Goal: Navigation & Orientation: Understand site structure

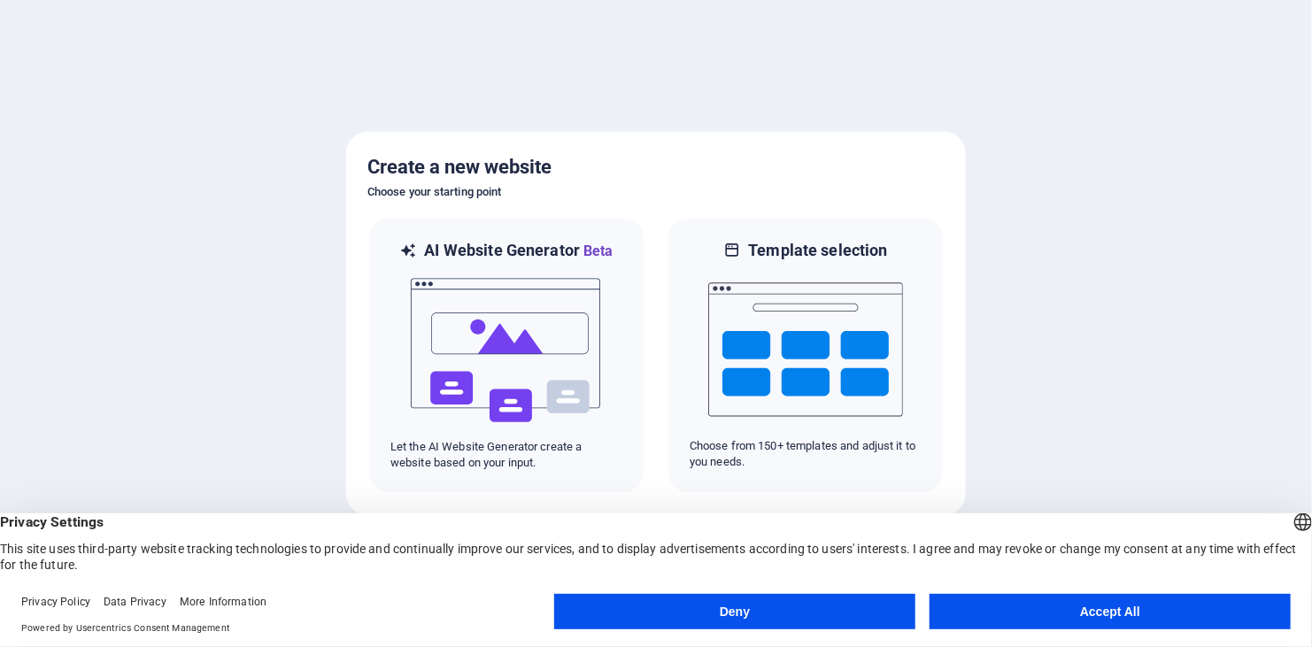
click at [1048, 600] on button "Accept All" at bounding box center [1110, 611] width 361 height 35
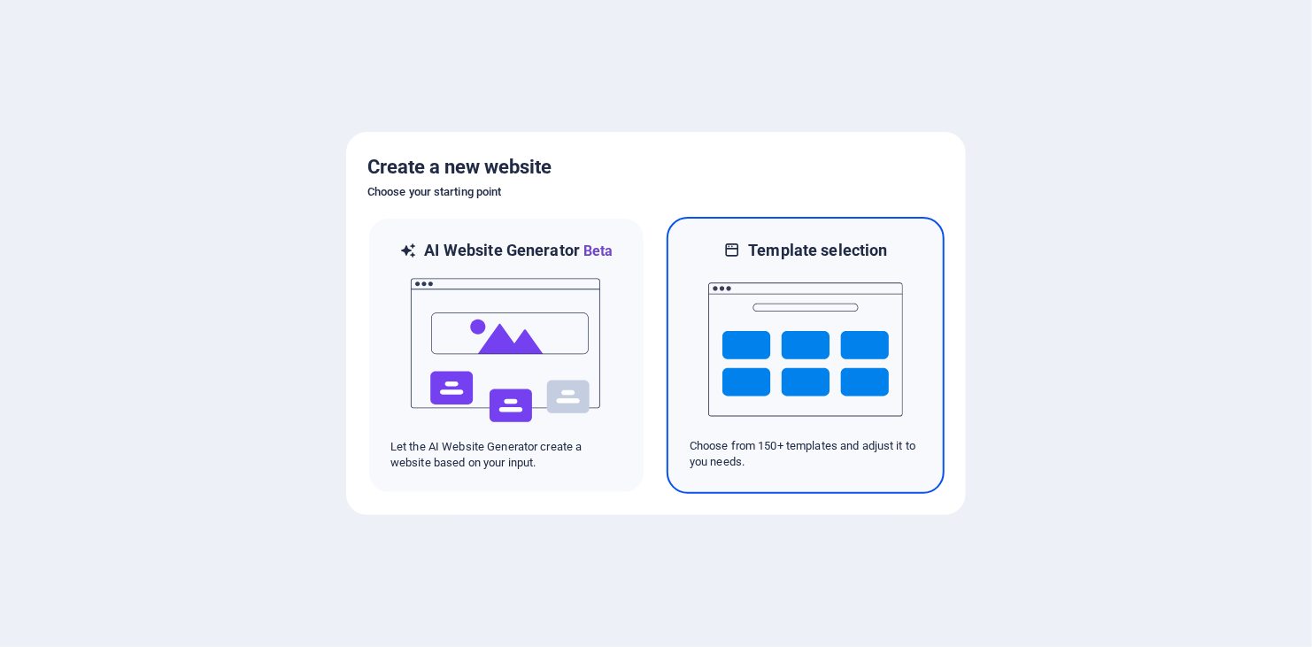
click at [728, 311] on img at bounding box center [805, 349] width 195 height 177
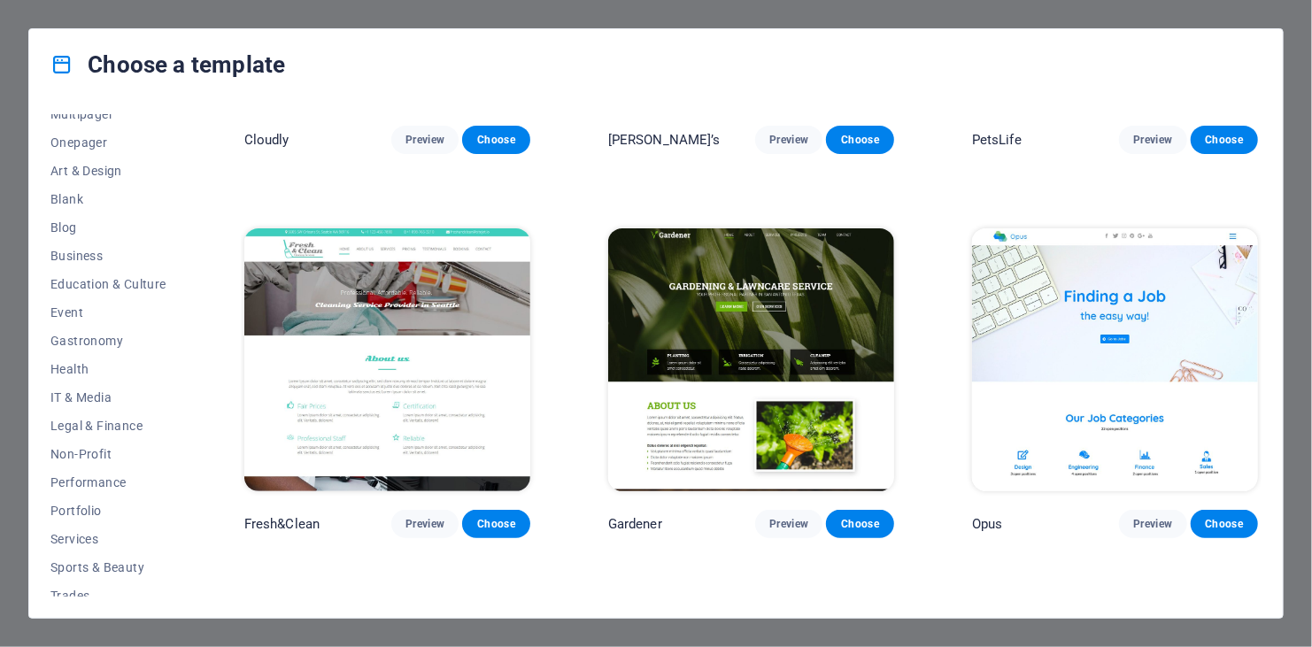
scroll to position [13361, 0]
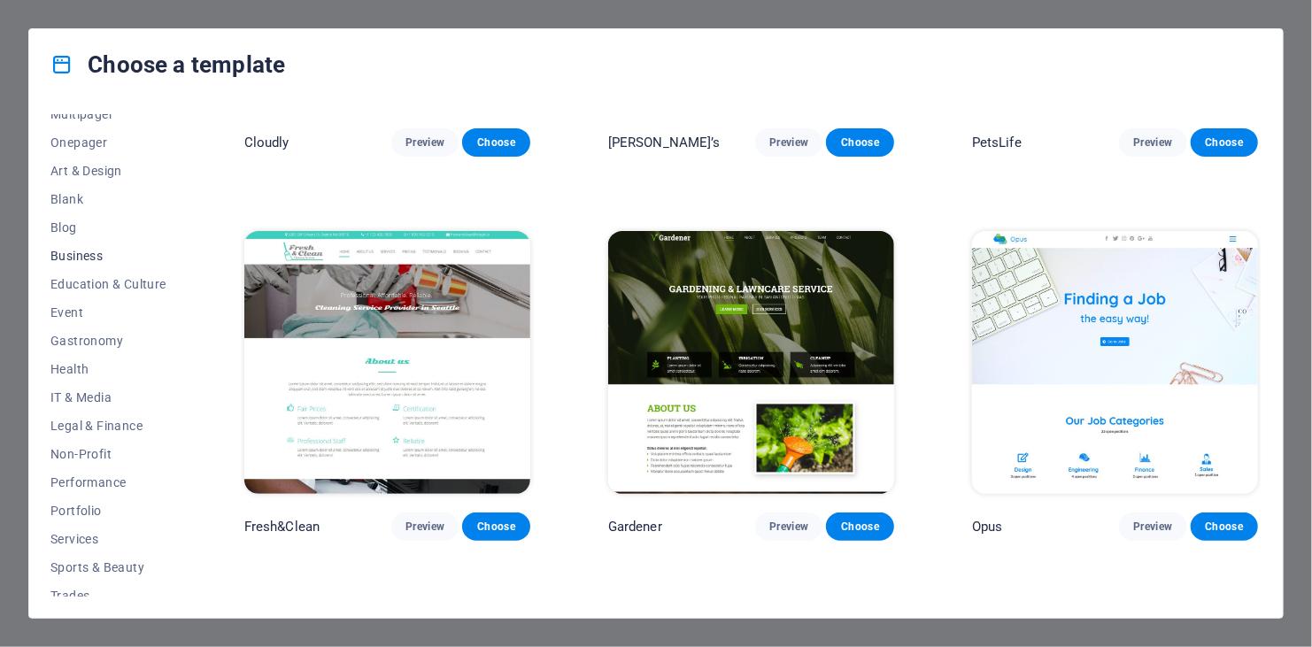
click at [77, 262] on span "Business" at bounding box center [108, 256] width 116 height 14
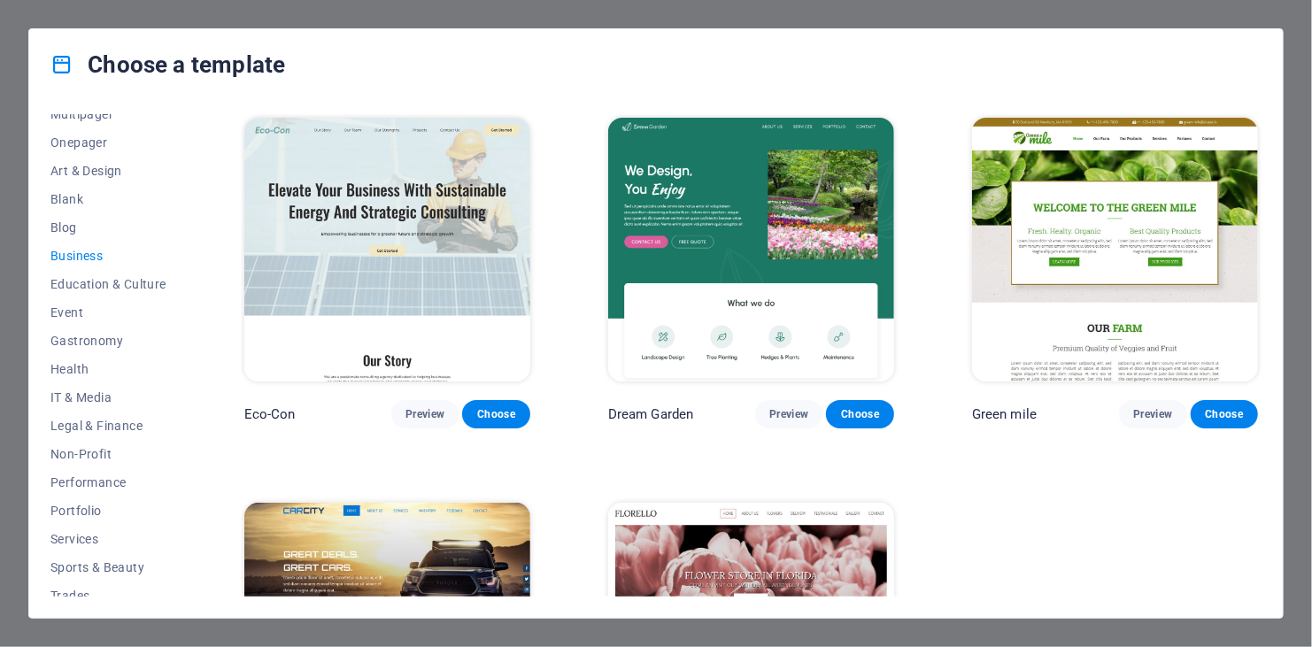
scroll to position [213, 0]
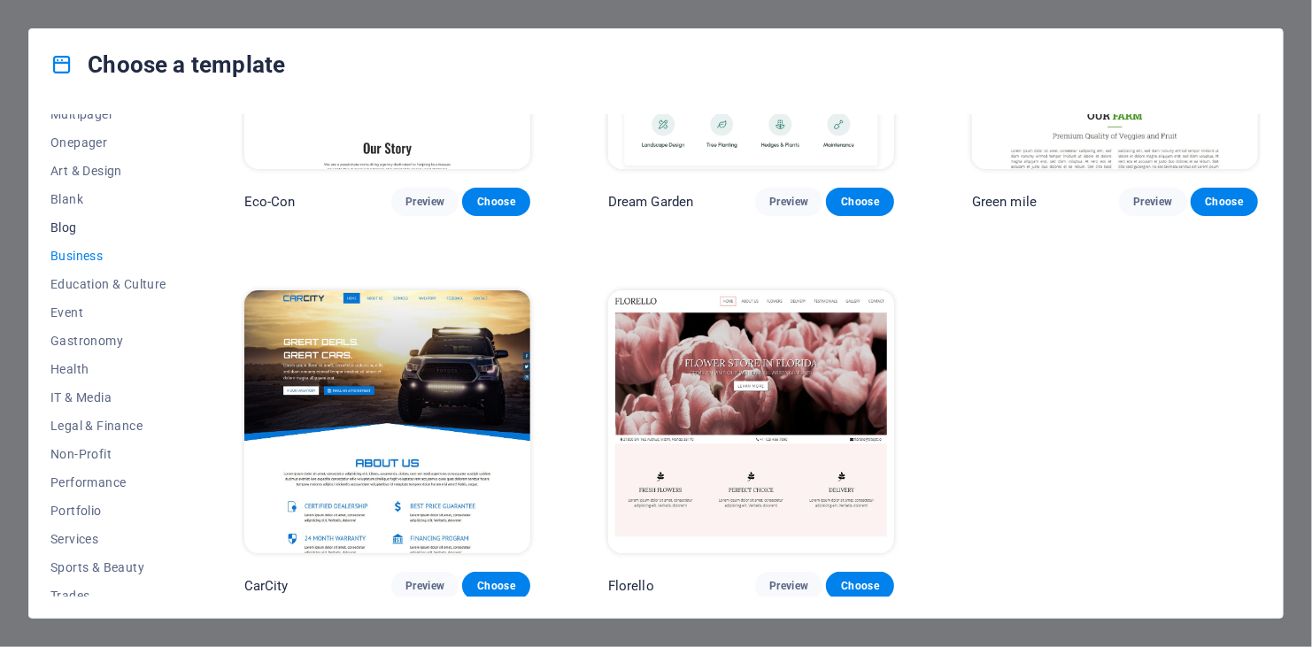
click at [84, 232] on span "Blog" at bounding box center [108, 228] width 116 height 14
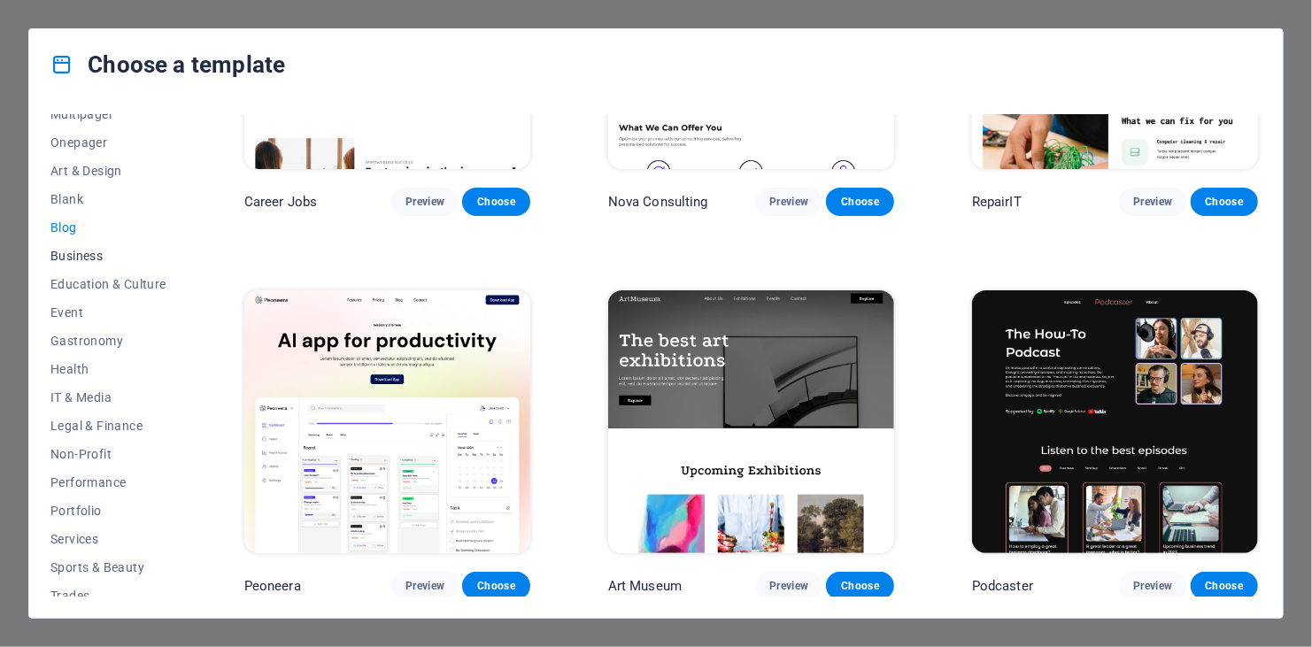
click at [81, 262] on span "Business" at bounding box center [108, 256] width 116 height 14
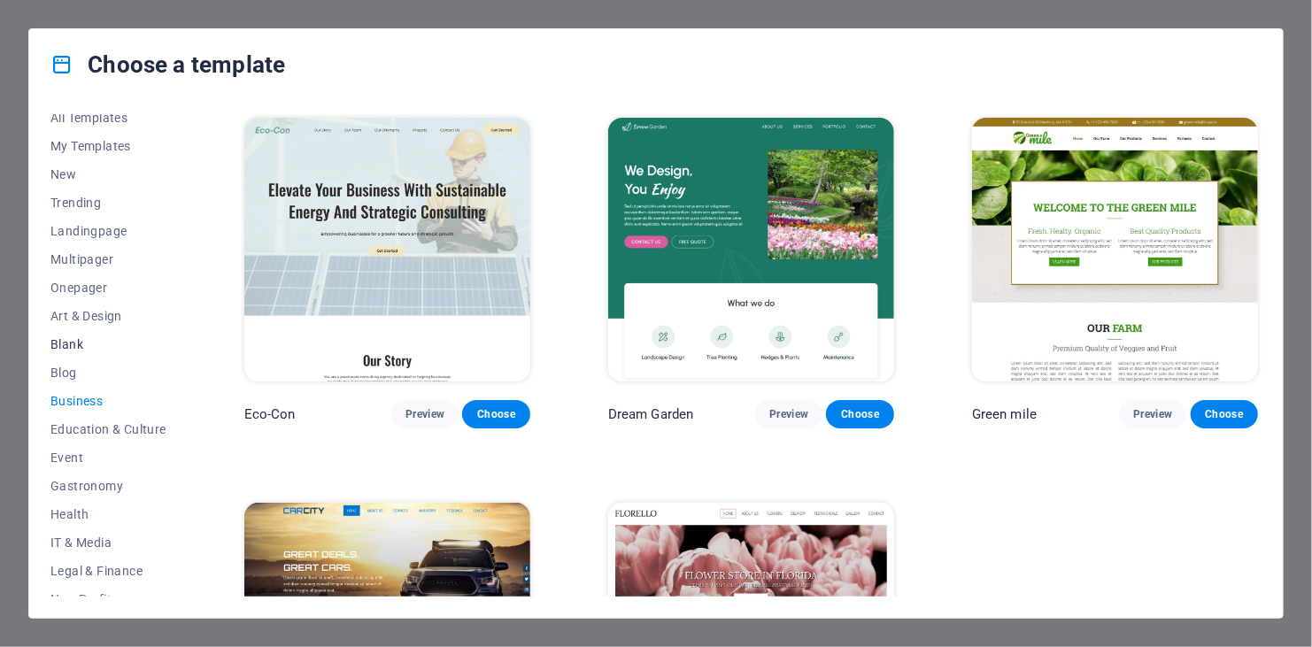
scroll to position [0, 0]
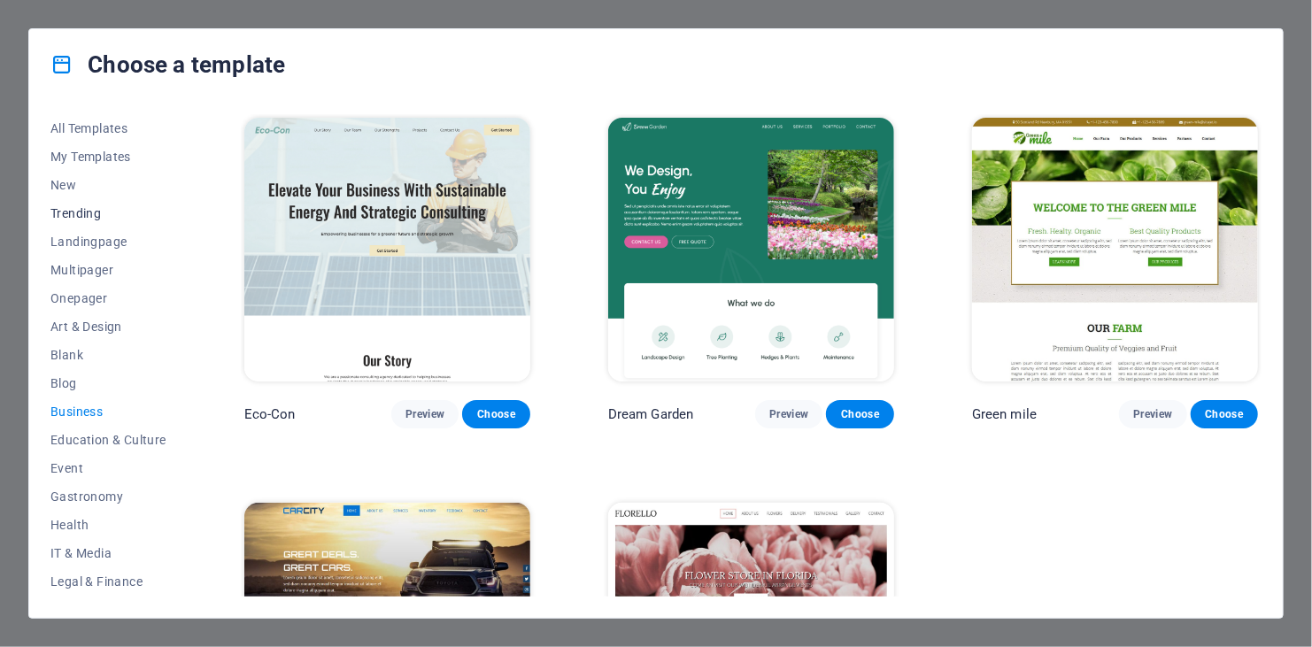
click at [98, 216] on span "Trending" at bounding box center [108, 213] width 116 height 14
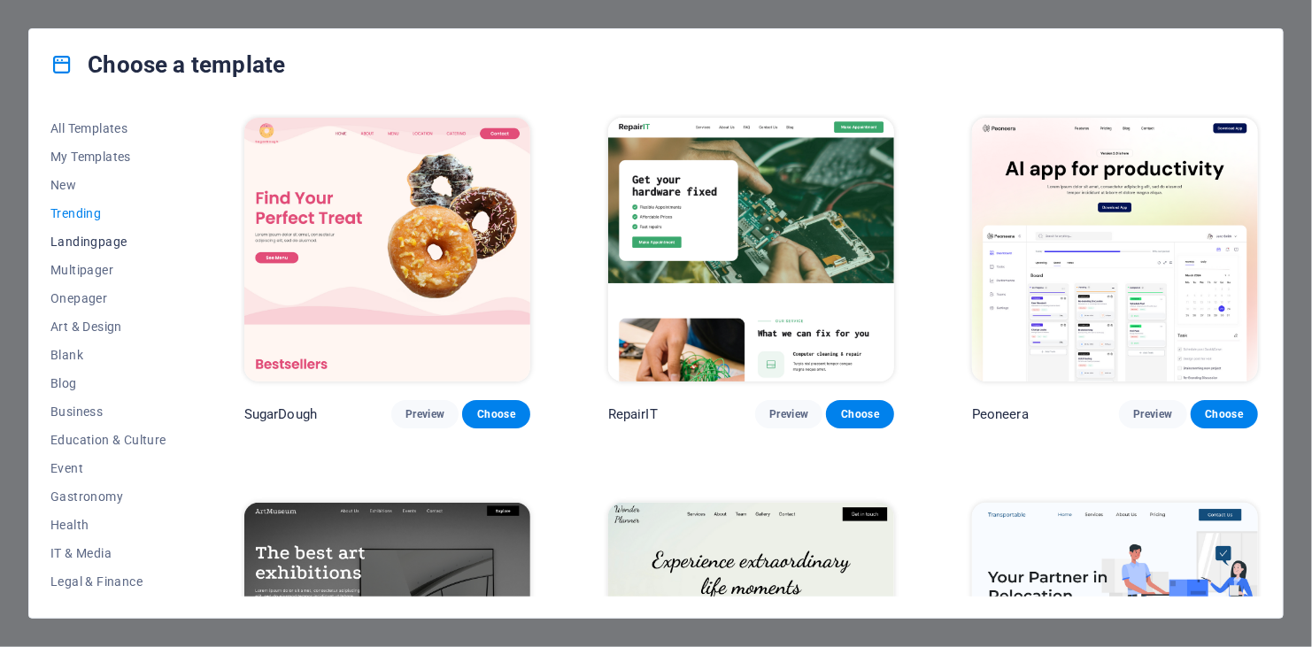
click at [98, 237] on span "Landingpage" at bounding box center [108, 242] width 116 height 14
